Goal: Check status: Check status

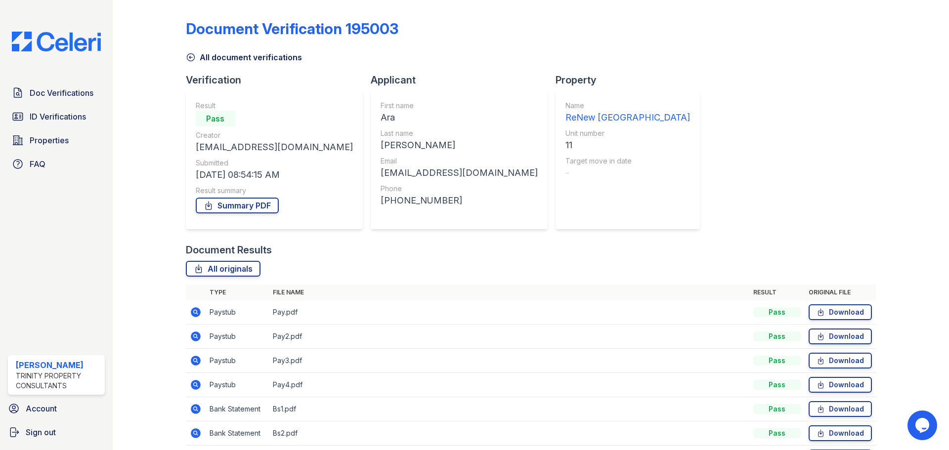
scroll to position [63, 0]
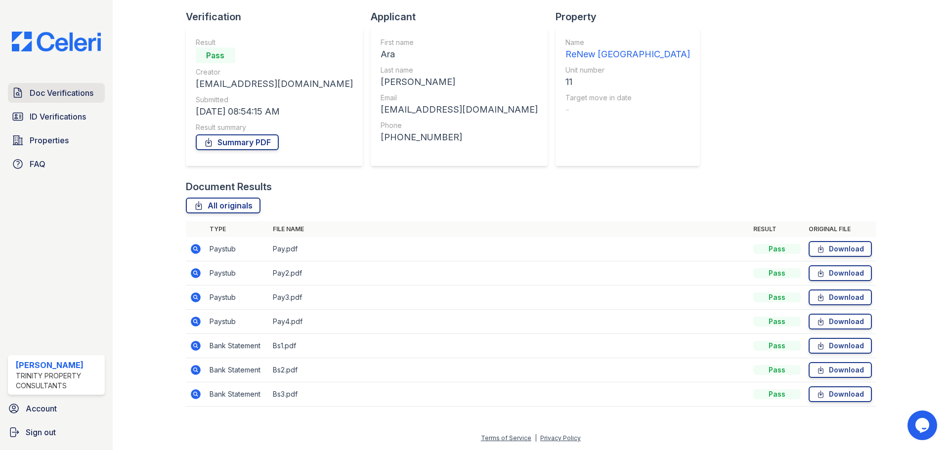
click at [74, 93] on span "Doc Verifications" at bounding box center [62, 93] width 64 height 12
click at [62, 121] on span "ID Verifications" at bounding box center [58, 117] width 56 height 12
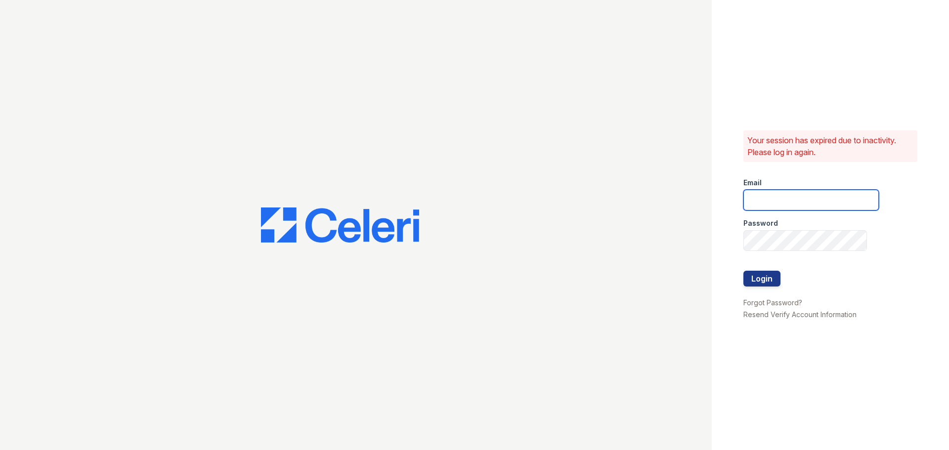
click at [847, 204] on input "email" at bounding box center [810, 200] width 135 height 21
type input "mtimbrook@trinity-pm.com"
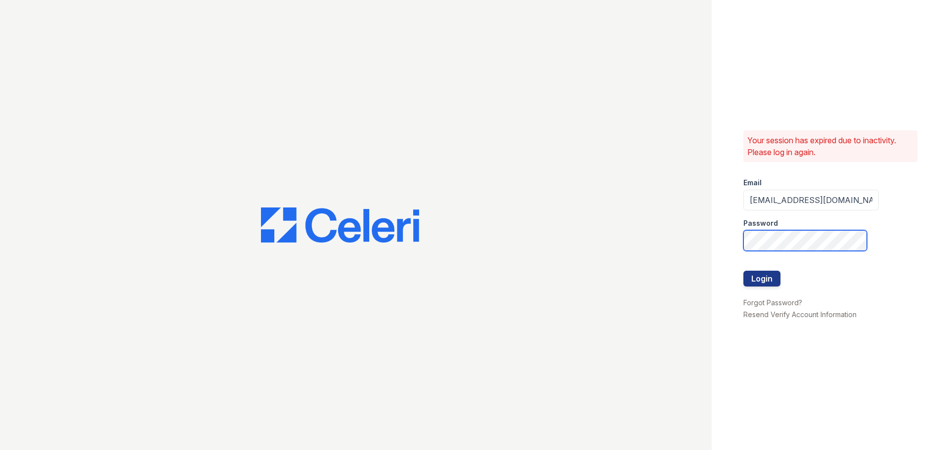
click at [652, 224] on div "Your session has expired due to inactivity. Please log in again. Email mtimbroo…" at bounding box center [474, 225] width 949 height 450
click at [743, 271] on button "Login" at bounding box center [761, 279] width 37 height 16
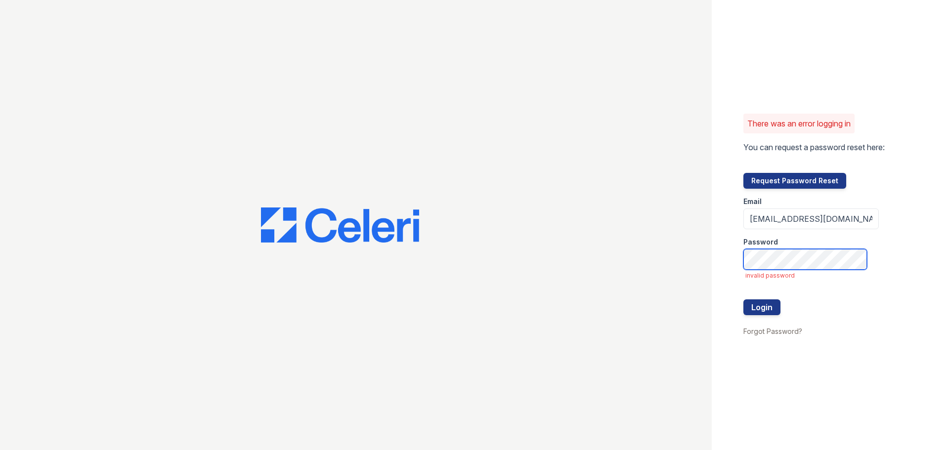
click at [587, 252] on div "There was an error logging in You can request a password reset here: Request Pa…" at bounding box center [474, 225] width 949 height 450
click at [743, 300] on button "Login" at bounding box center [761, 308] width 37 height 16
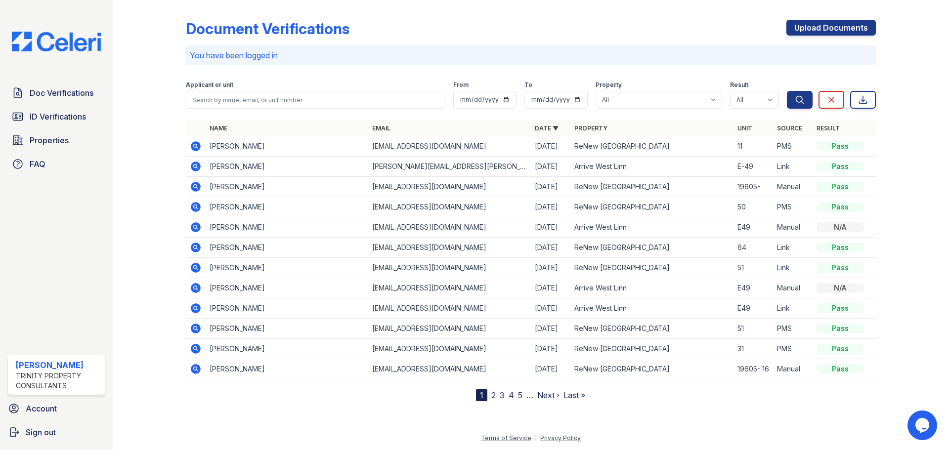
click at [194, 142] on icon at bounding box center [196, 146] width 10 height 10
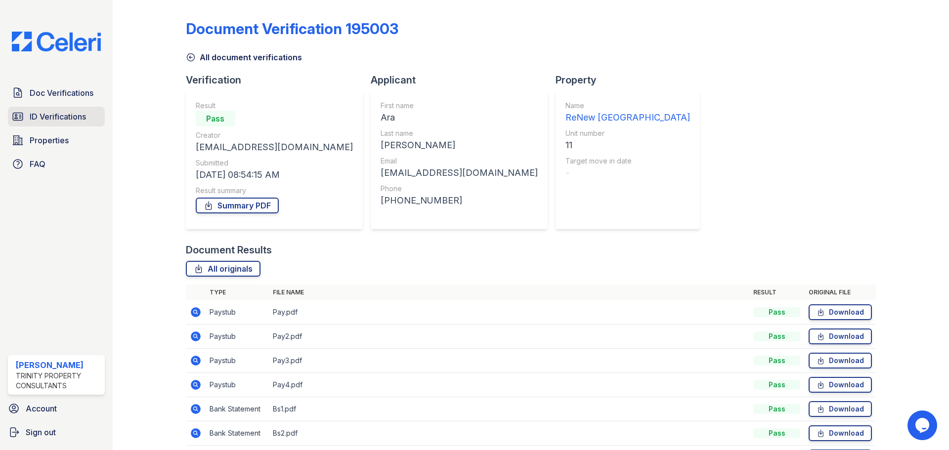
click at [59, 120] on span "ID Verifications" at bounding box center [58, 117] width 56 height 12
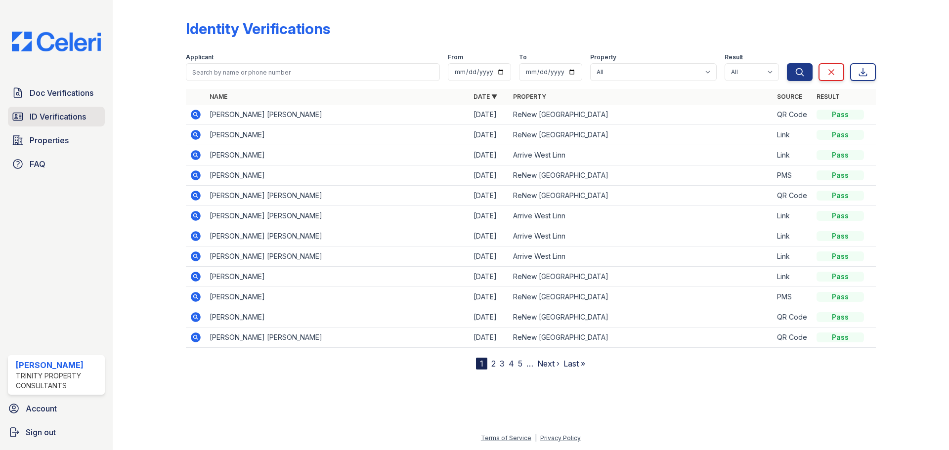
click at [45, 117] on span "ID Verifications" at bounding box center [58, 117] width 56 height 12
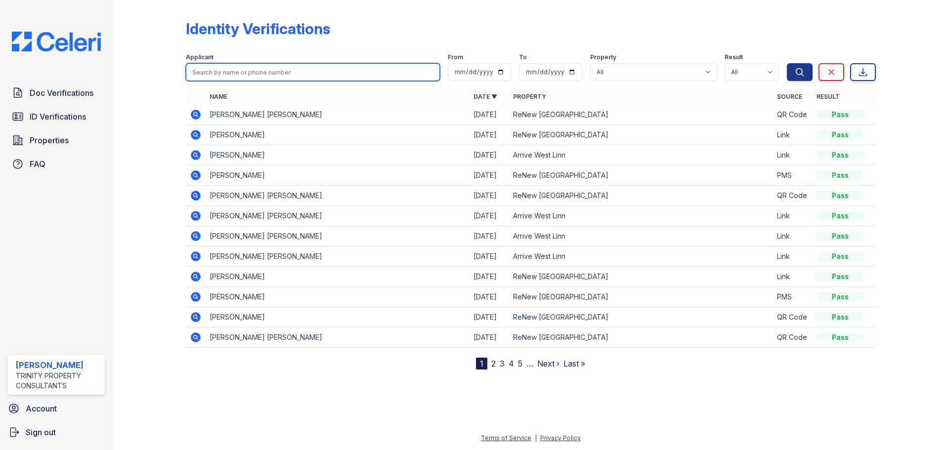
click at [246, 76] on input "search" at bounding box center [313, 72] width 254 height 18
type input "ada"
click at [787, 63] on button "Search" at bounding box center [800, 72] width 26 height 18
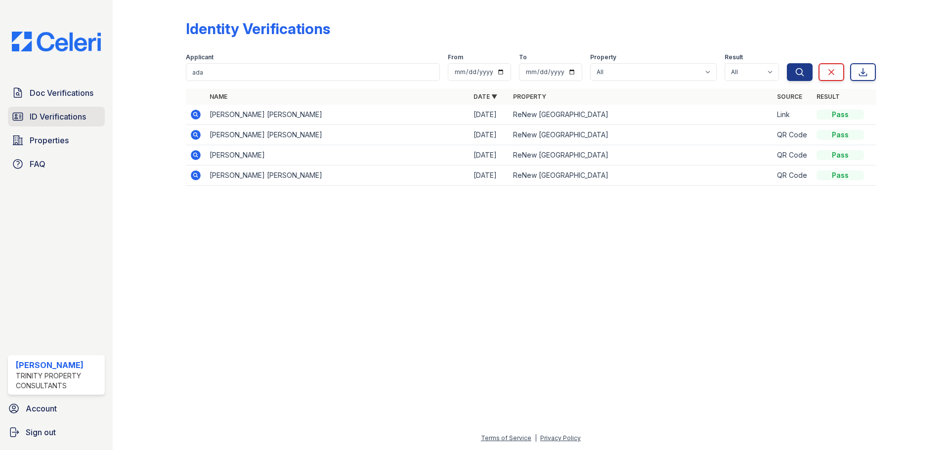
click at [54, 121] on span "ID Verifications" at bounding box center [58, 117] width 56 height 12
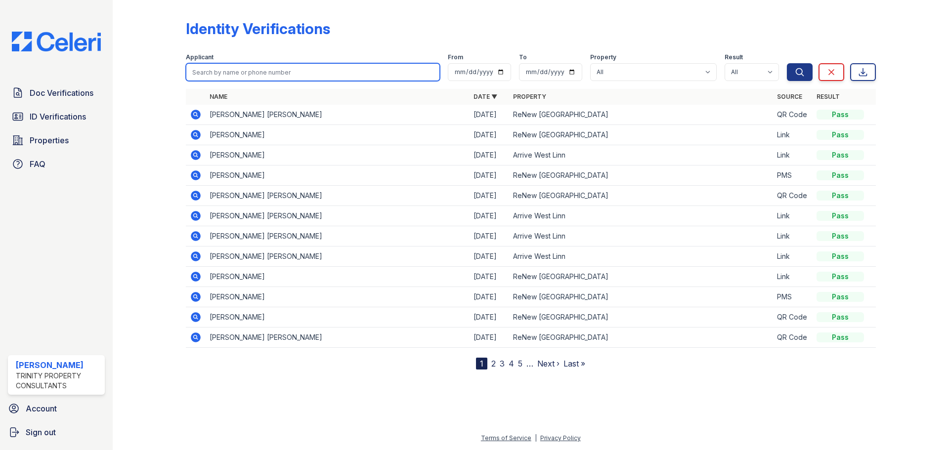
click at [308, 69] on input "search" at bounding box center [313, 72] width 254 height 18
type input "ara"
click at [787, 63] on button "Search" at bounding box center [800, 72] width 26 height 18
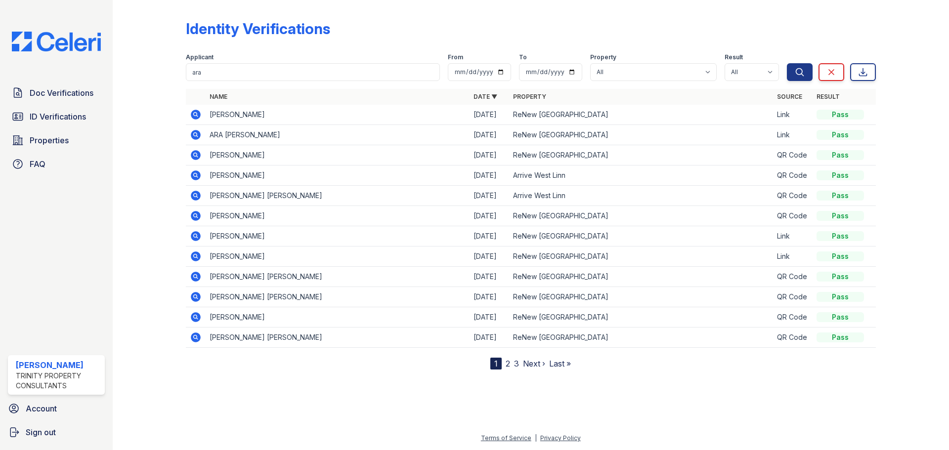
click at [197, 133] on icon at bounding box center [196, 135] width 10 height 10
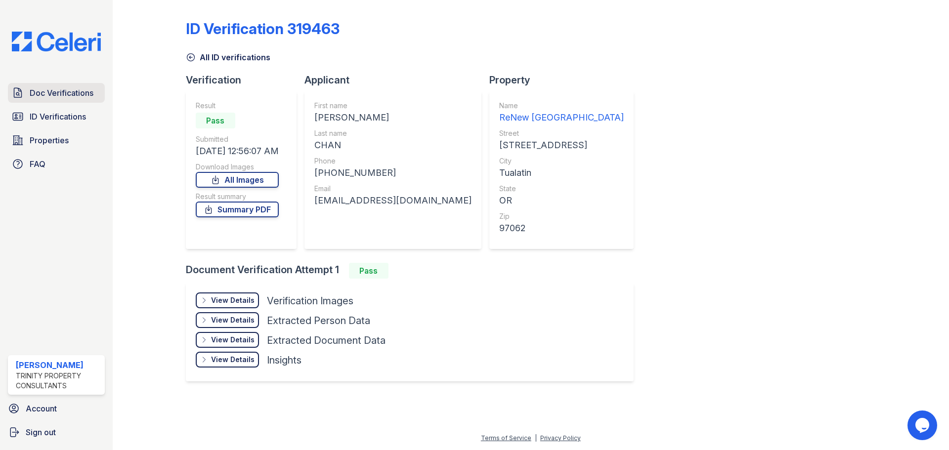
click at [62, 94] on span "Doc Verifications" at bounding box center [62, 93] width 64 height 12
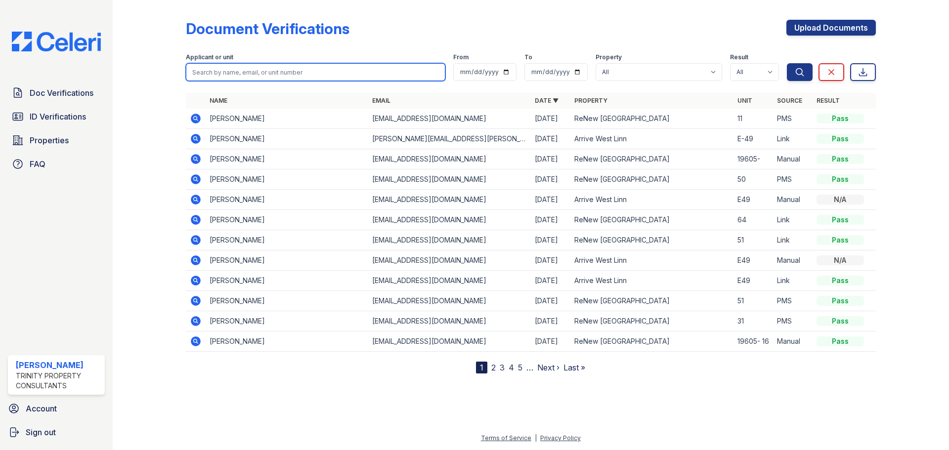
click at [260, 71] on input "search" at bounding box center [315, 72] width 259 height 18
click at [193, 120] on icon at bounding box center [196, 119] width 10 height 10
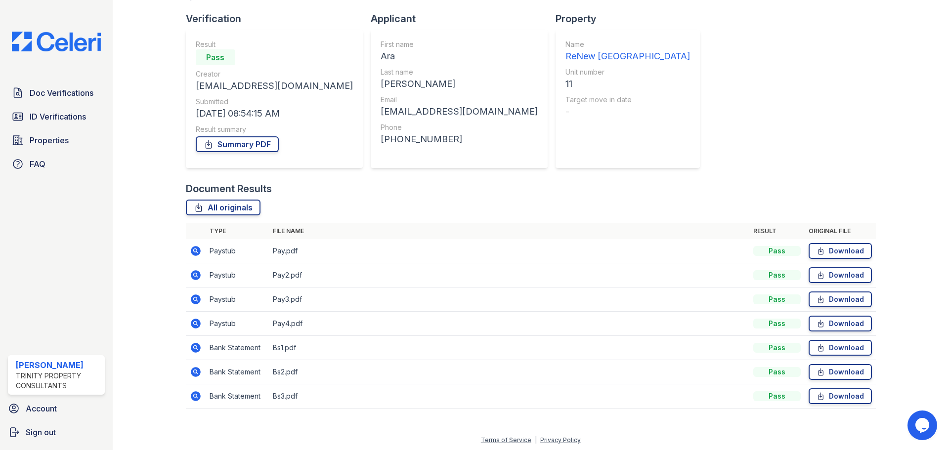
scroll to position [63, 0]
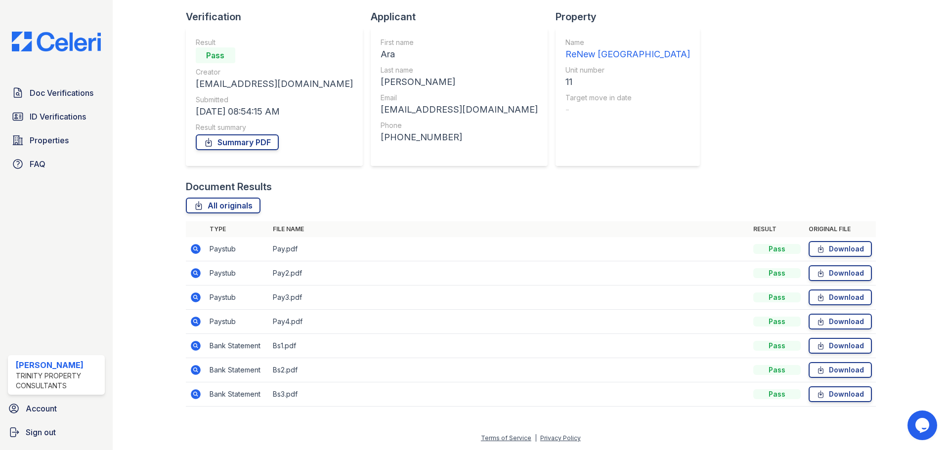
click at [190, 251] on icon at bounding box center [196, 249] width 12 height 12
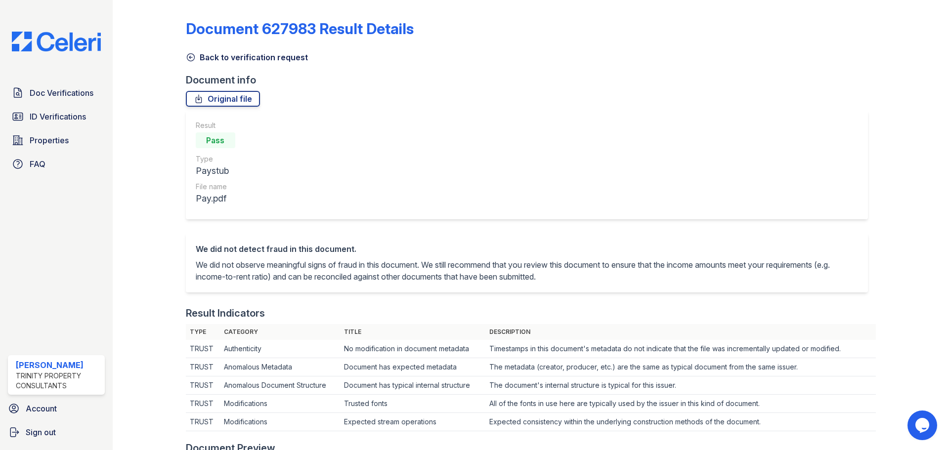
click at [202, 62] on link "Back to verification request" at bounding box center [247, 57] width 122 height 12
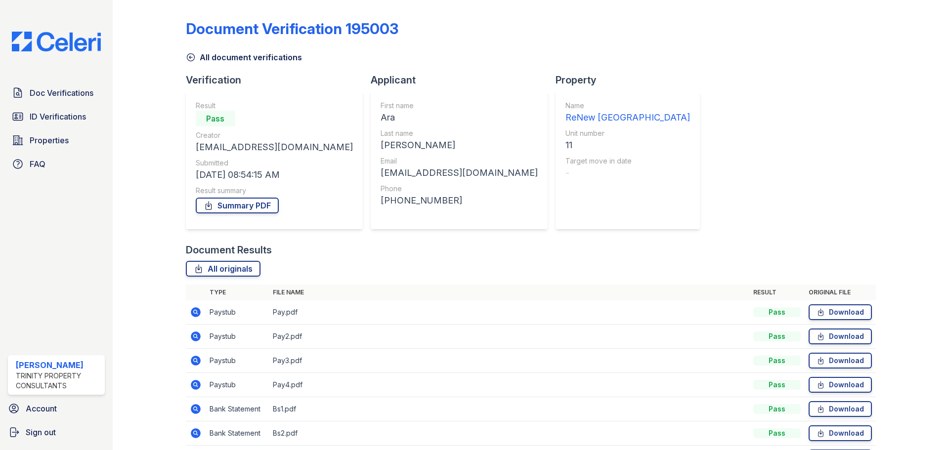
click at [197, 334] on icon at bounding box center [196, 337] width 10 height 10
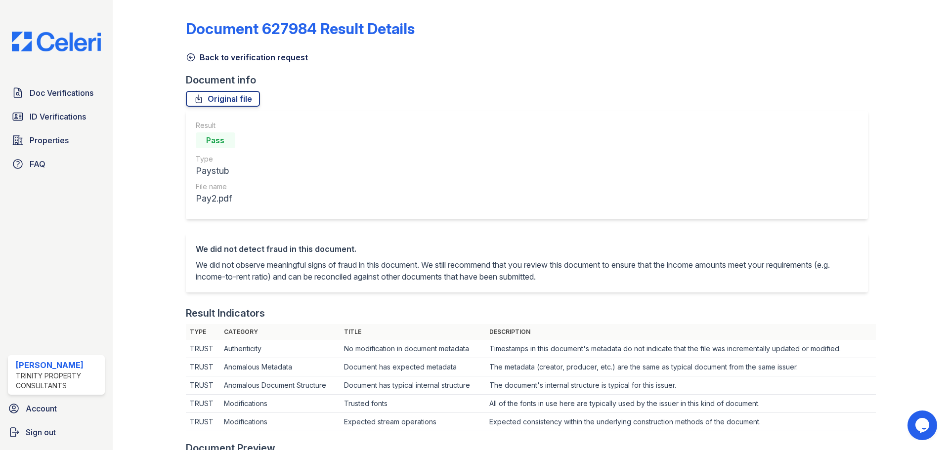
click at [210, 52] on link "Back to verification request" at bounding box center [247, 57] width 122 height 12
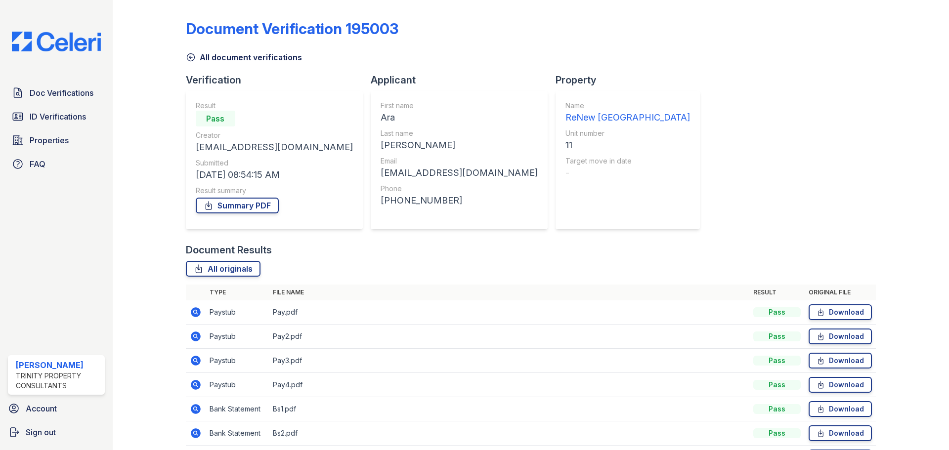
click at [196, 363] on icon at bounding box center [196, 361] width 10 height 10
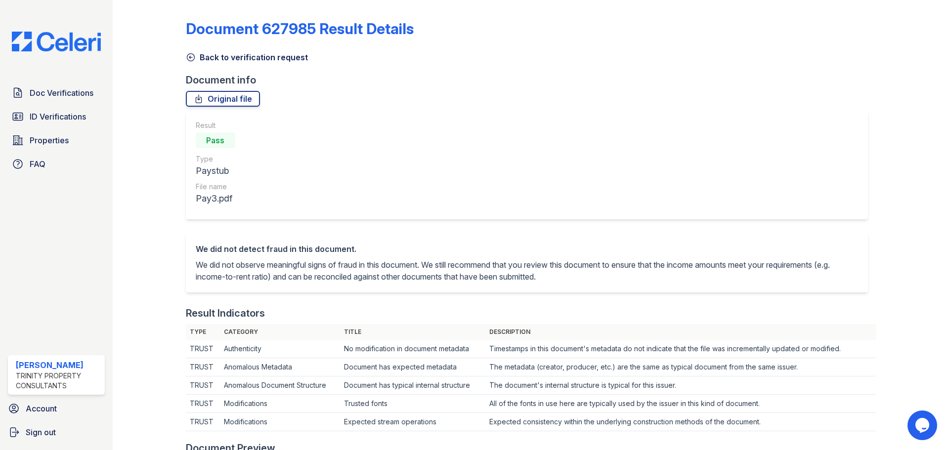
click at [191, 56] on icon at bounding box center [191, 57] width 10 height 10
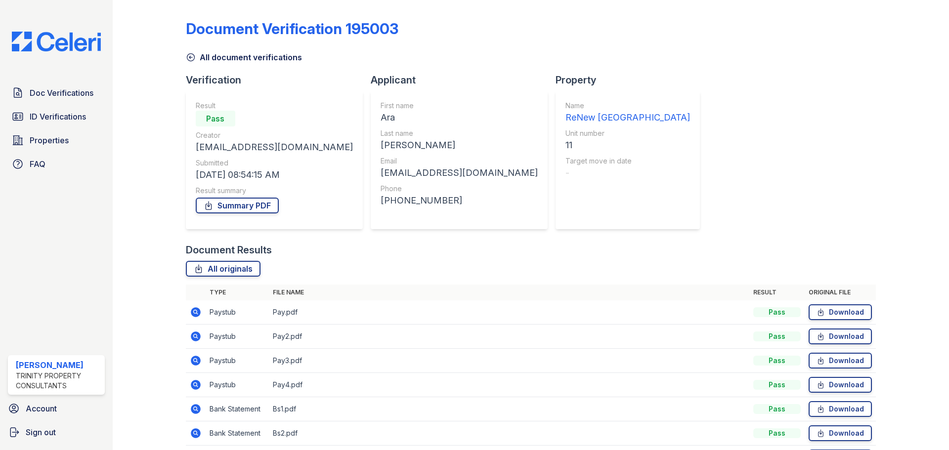
click at [193, 382] on icon at bounding box center [196, 385] width 10 height 10
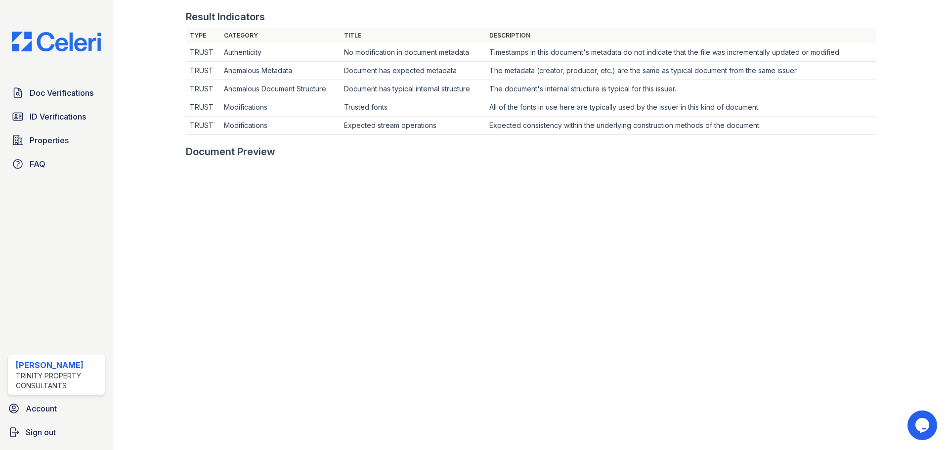
scroll to position [49, 0]
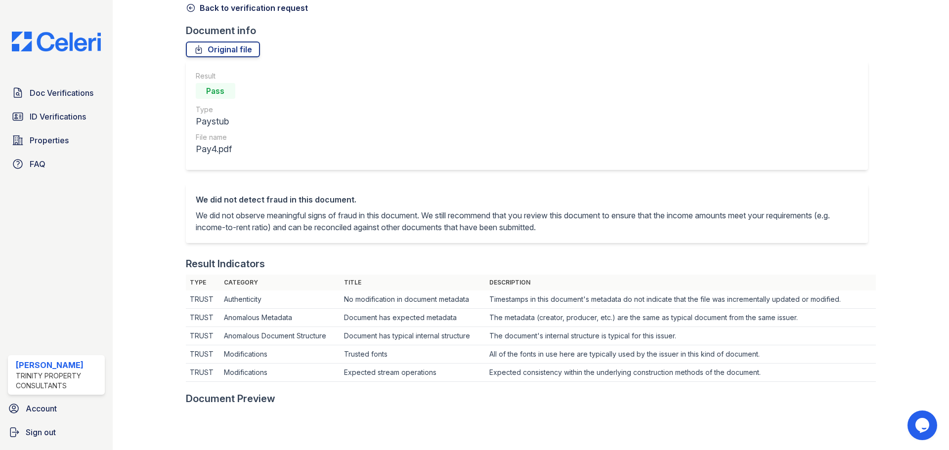
click at [187, 7] on icon at bounding box center [190, 7] width 7 height 7
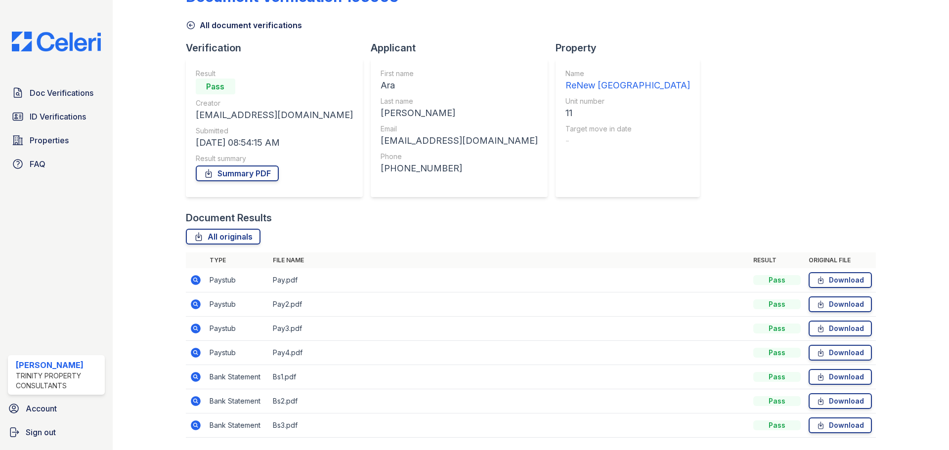
scroll to position [63, 0]
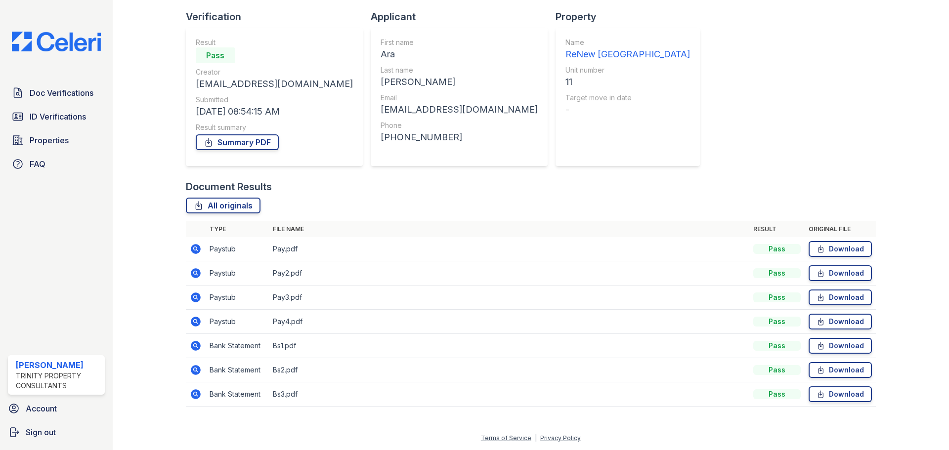
click at [195, 346] on icon at bounding box center [195, 345] width 2 height 2
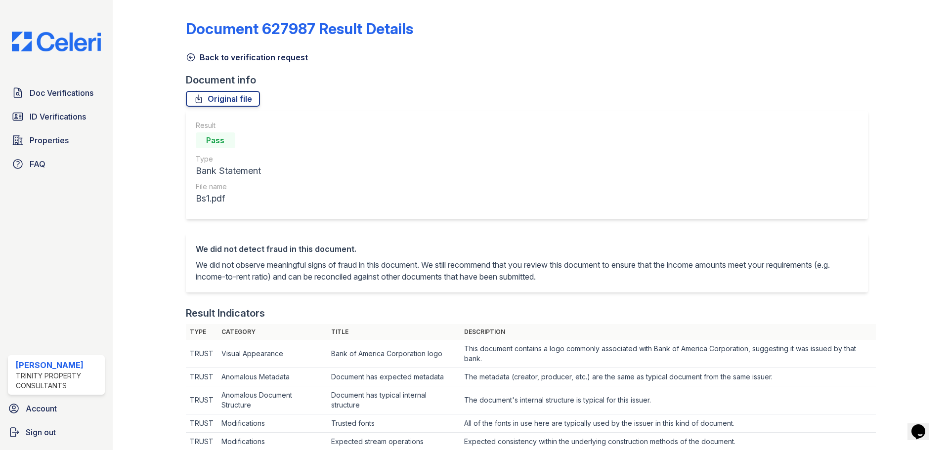
click at [205, 56] on link "Back to verification request" at bounding box center [247, 57] width 122 height 12
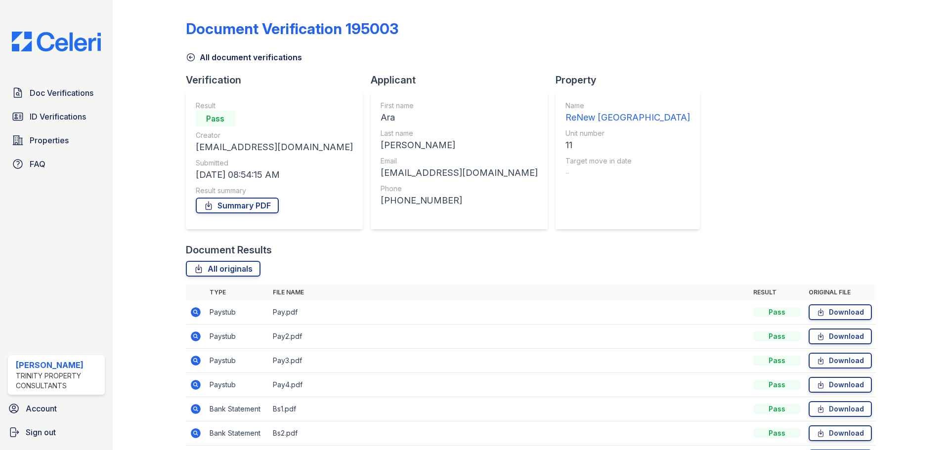
scroll to position [63, 0]
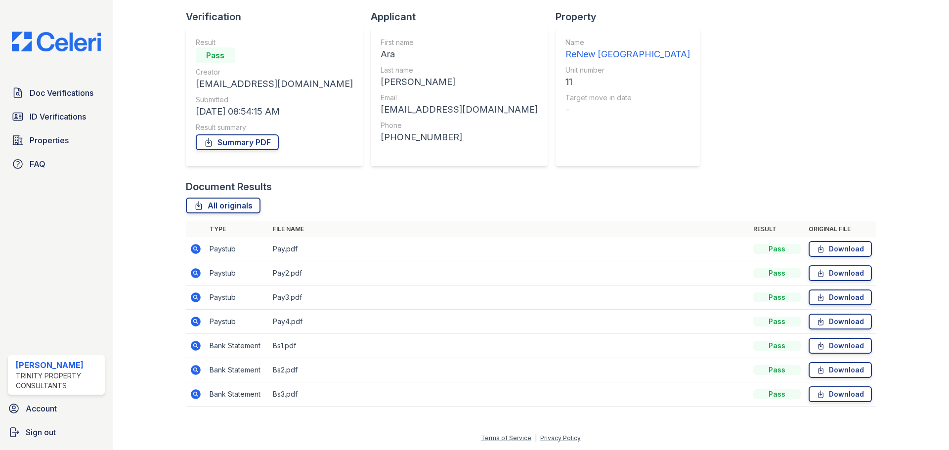
click at [195, 371] on icon at bounding box center [195, 369] width 2 height 2
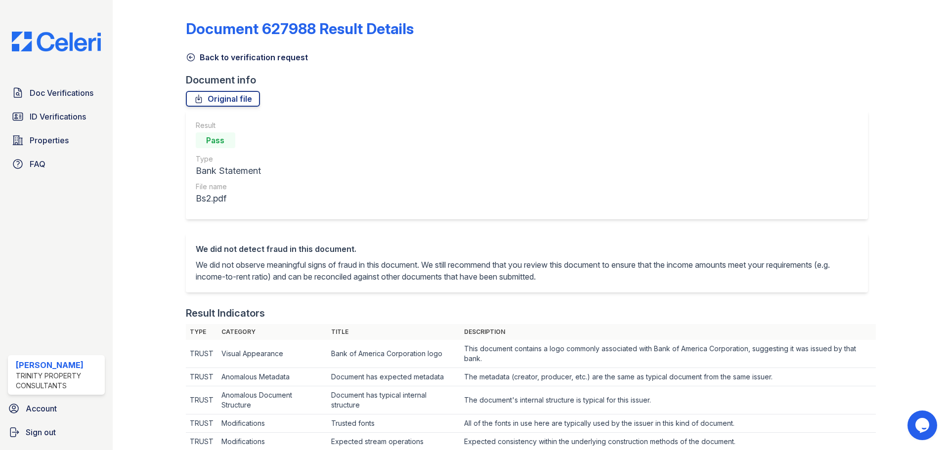
click at [220, 60] on link "Back to verification request" at bounding box center [247, 57] width 122 height 12
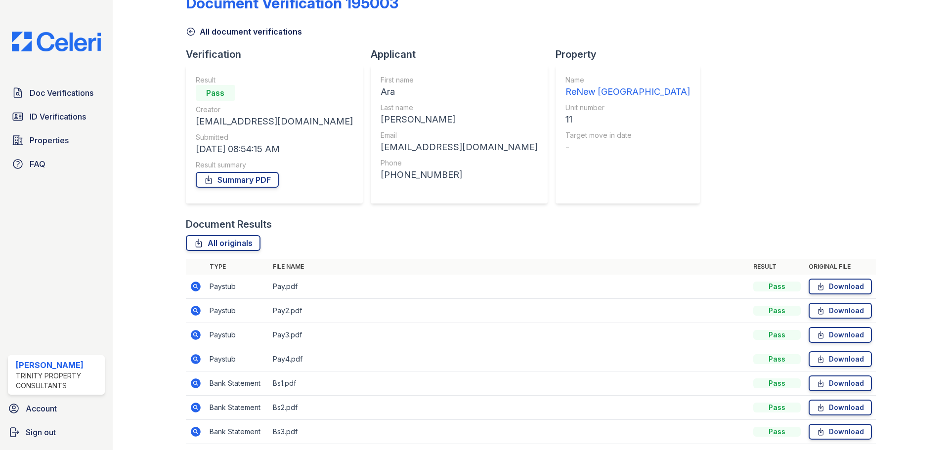
scroll to position [63, 0]
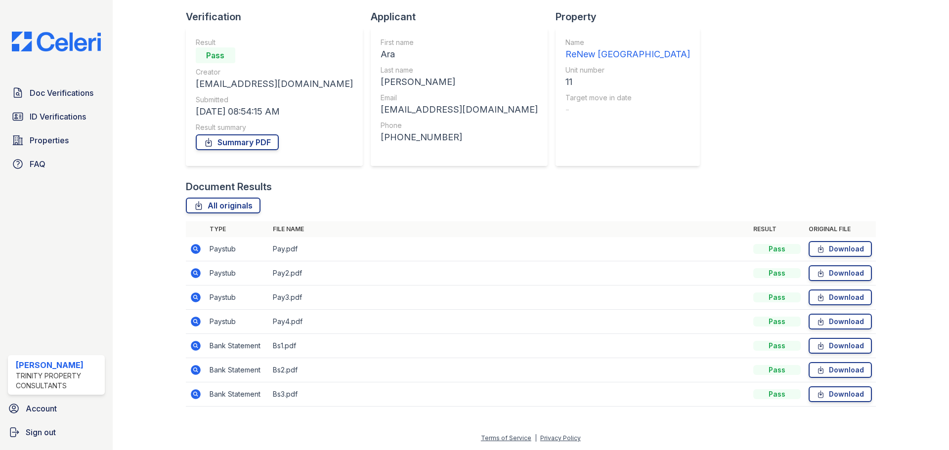
click at [193, 348] on icon at bounding box center [196, 346] width 10 height 10
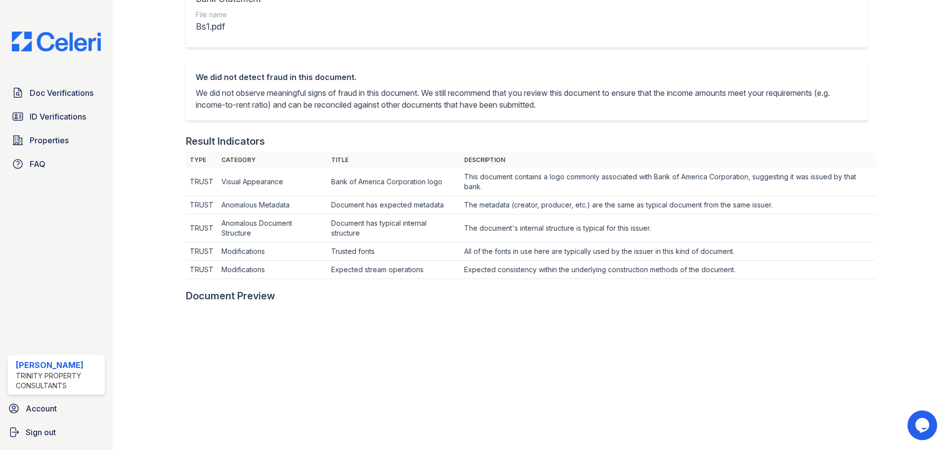
scroll to position [18, 0]
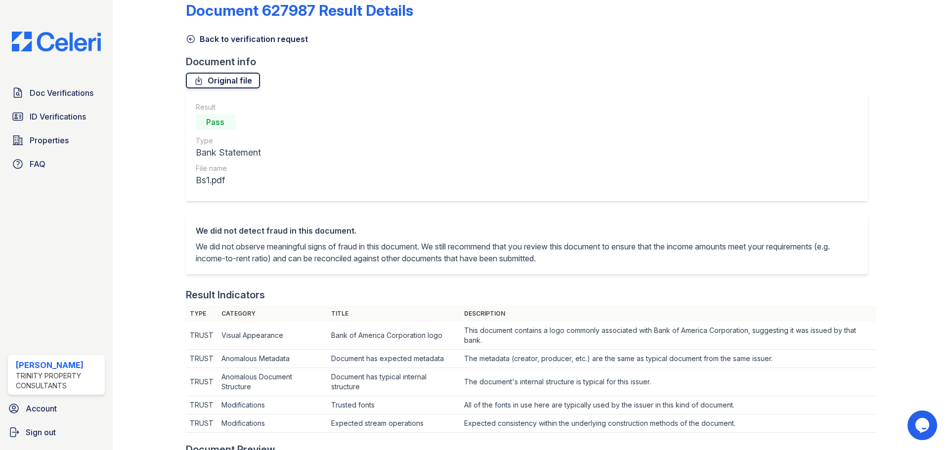
click at [207, 36] on link "Back to verification request" at bounding box center [247, 39] width 122 height 12
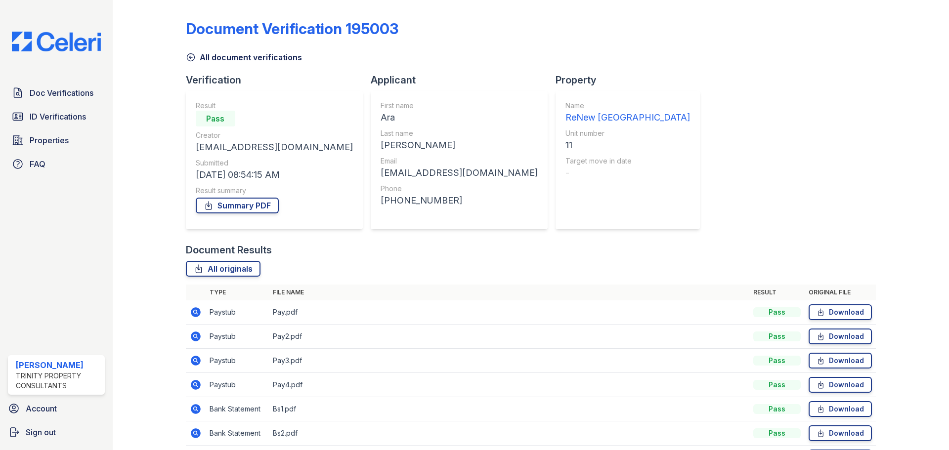
click at [198, 409] on icon at bounding box center [196, 409] width 10 height 10
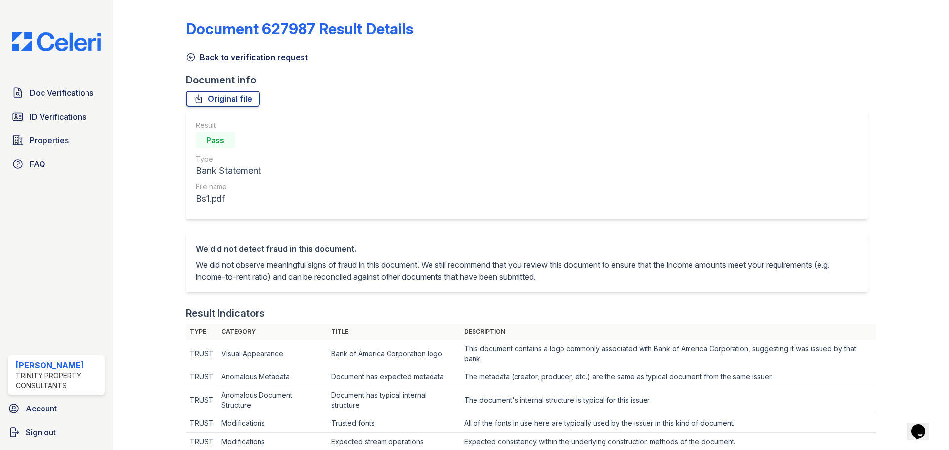
click at [218, 53] on link "Back to verification request" at bounding box center [247, 57] width 122 height 12
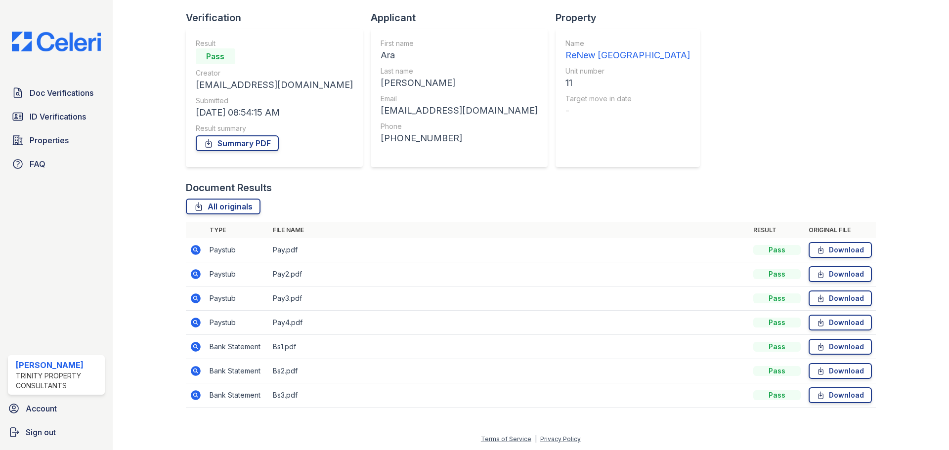
scroll to position [63, 0]
click at [193, 368] on icon at bounding box center [196, 370] width 10 height 10
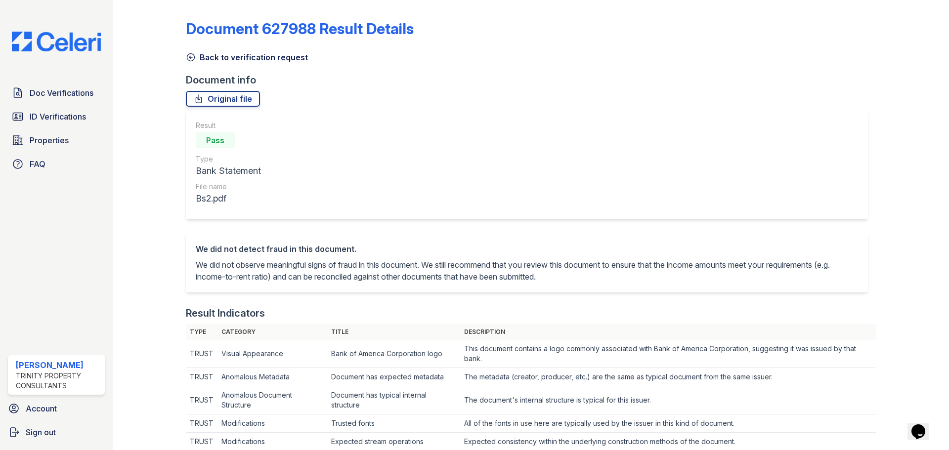
click at [233, 54] on link "Back to verification request" at bounding box center [247, 57] width 122 height 12
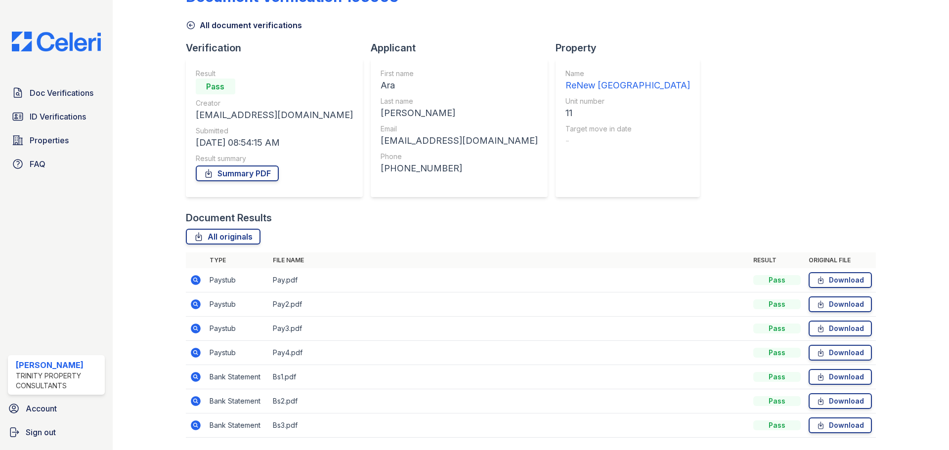
scroll to position [63, 0]
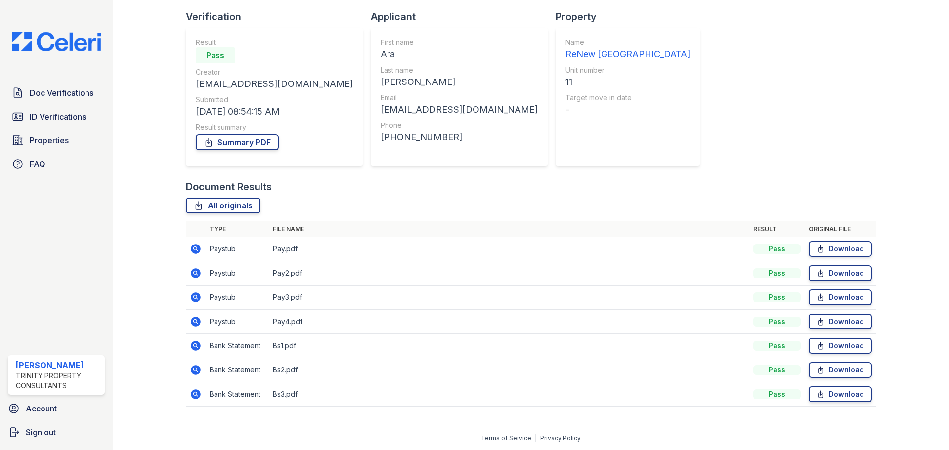
click at [197, 394] on icon at bounding box center [196, 394] width 10 height 10
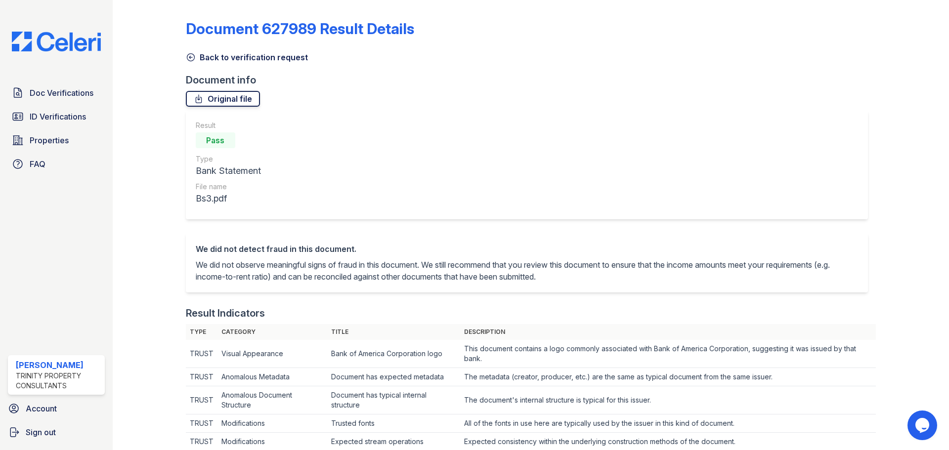
click at [210, 102] on link "Original file" at bounding box center [223, 99] width 74 height 16
click at [60, 138] on span "Properties" at bounding box center [49, 140] width 39 height 12
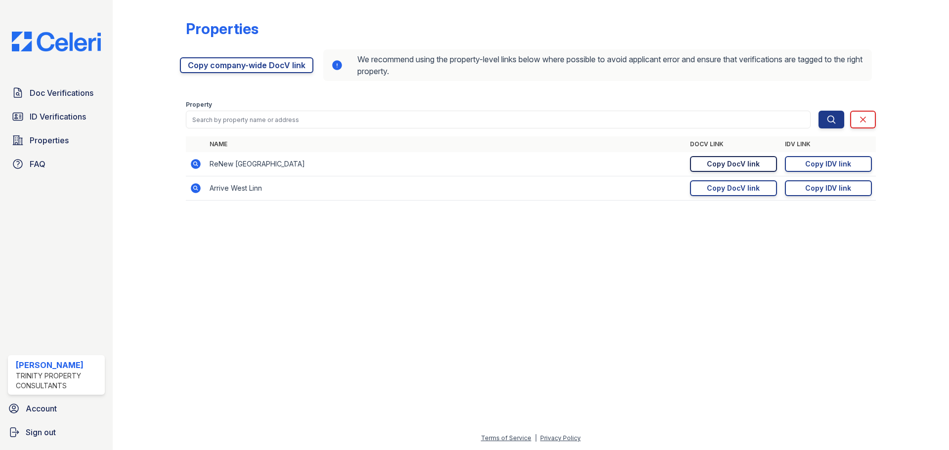
click at [745, 165] on div "Copy DocV link" at bounding box center [733, 164] width 53 height 10
